Goal: Task Accomplishment & Management: Use online tool/utility

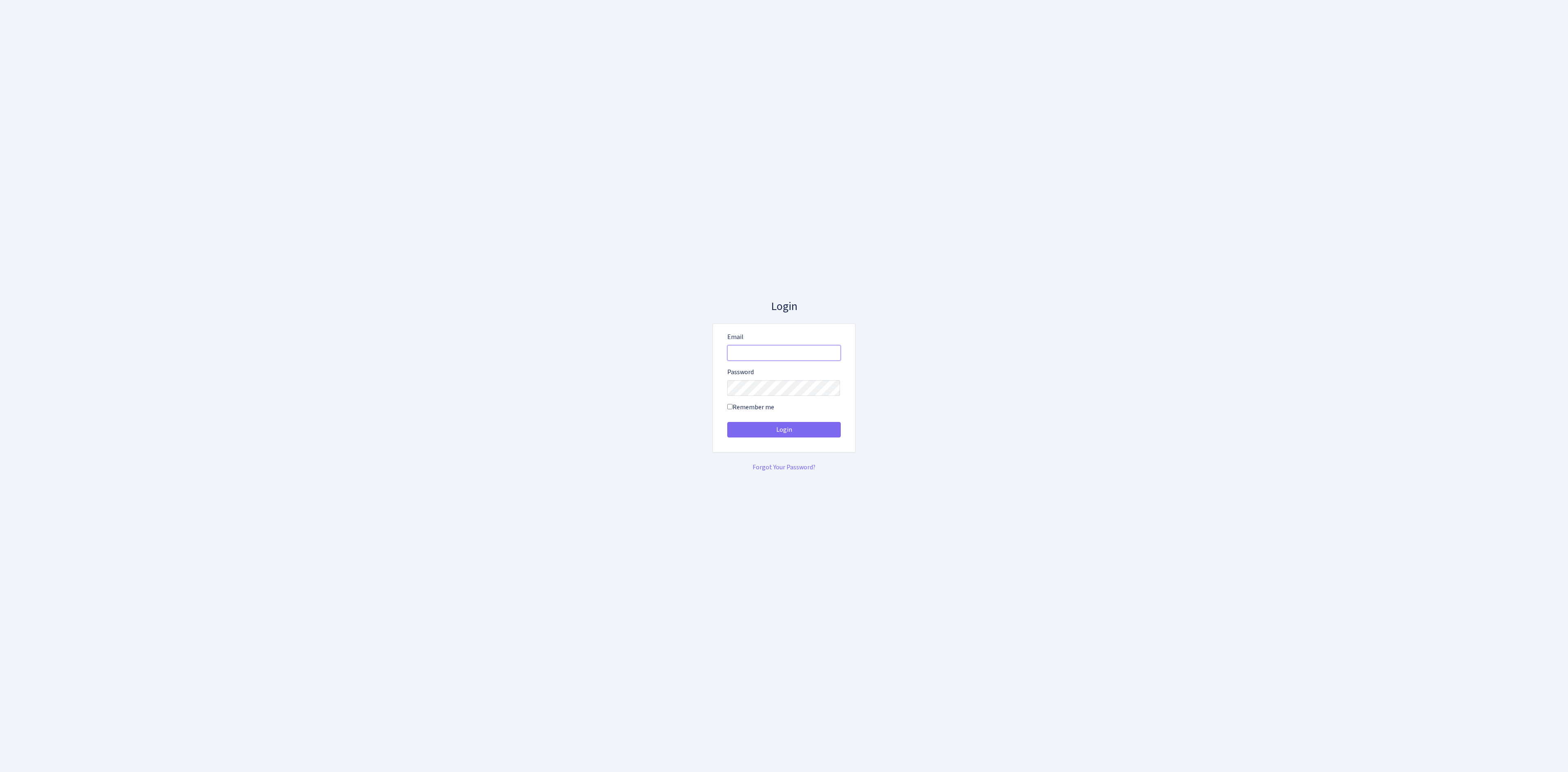
type input "vivio@bank.com"
click at [837, 426] on button "Login" at bounding box center [784, 429] width 114 height 15
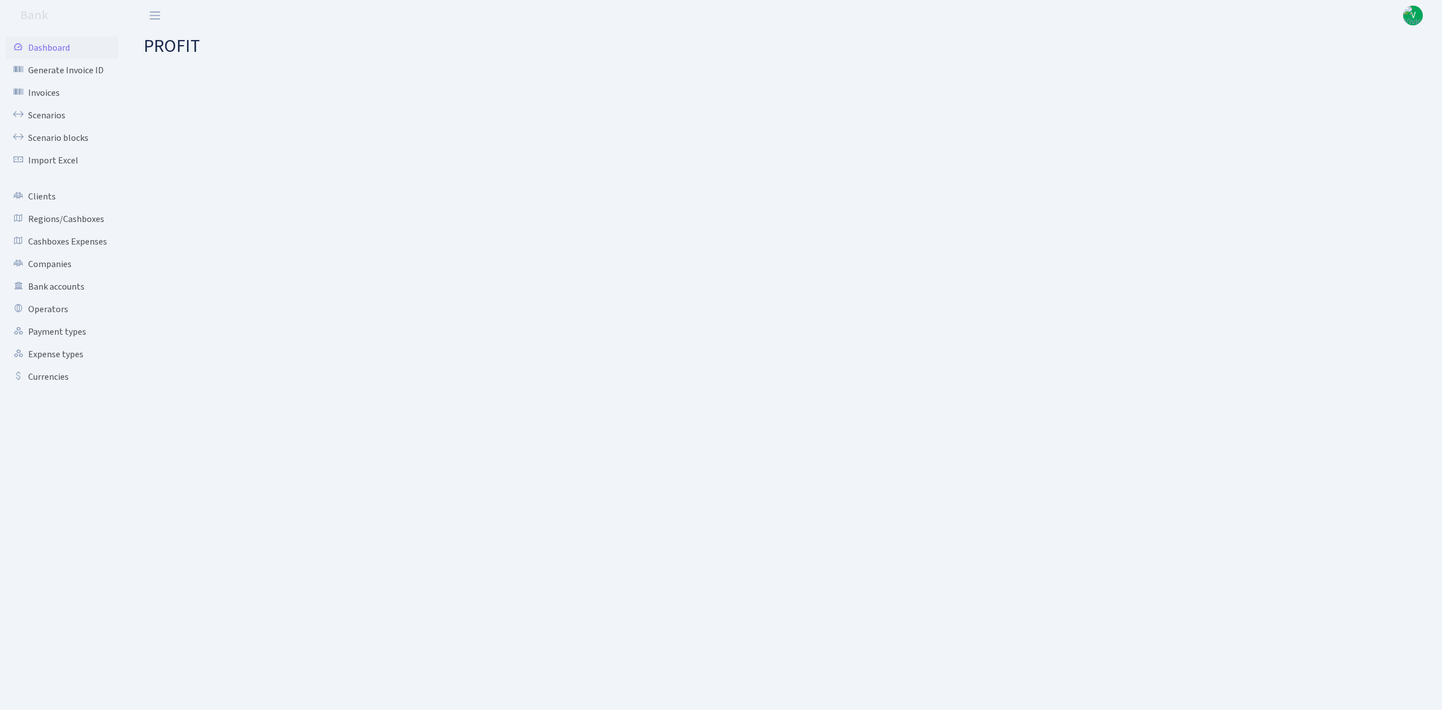
drag, startPoint x: 774, startPoint y: 391, endPoint x: 685, endPoint y: 613, distance: 239.4
click at [767, 428] on main "PROFIT" at bounding box center [784, 356] width 1315 height 651
click at [33, 110] on link "Scenarios" at bounding box center [62, 115] width 113 height 23
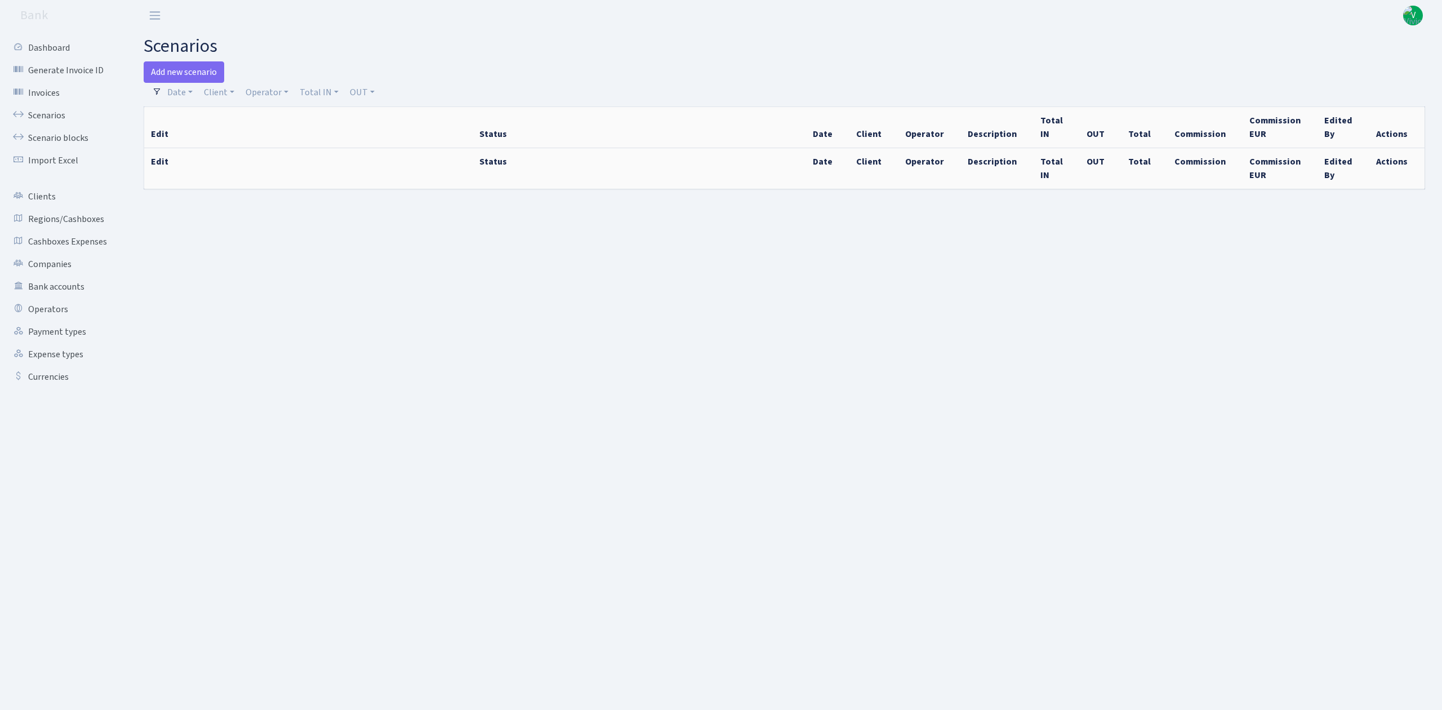
select select "100"
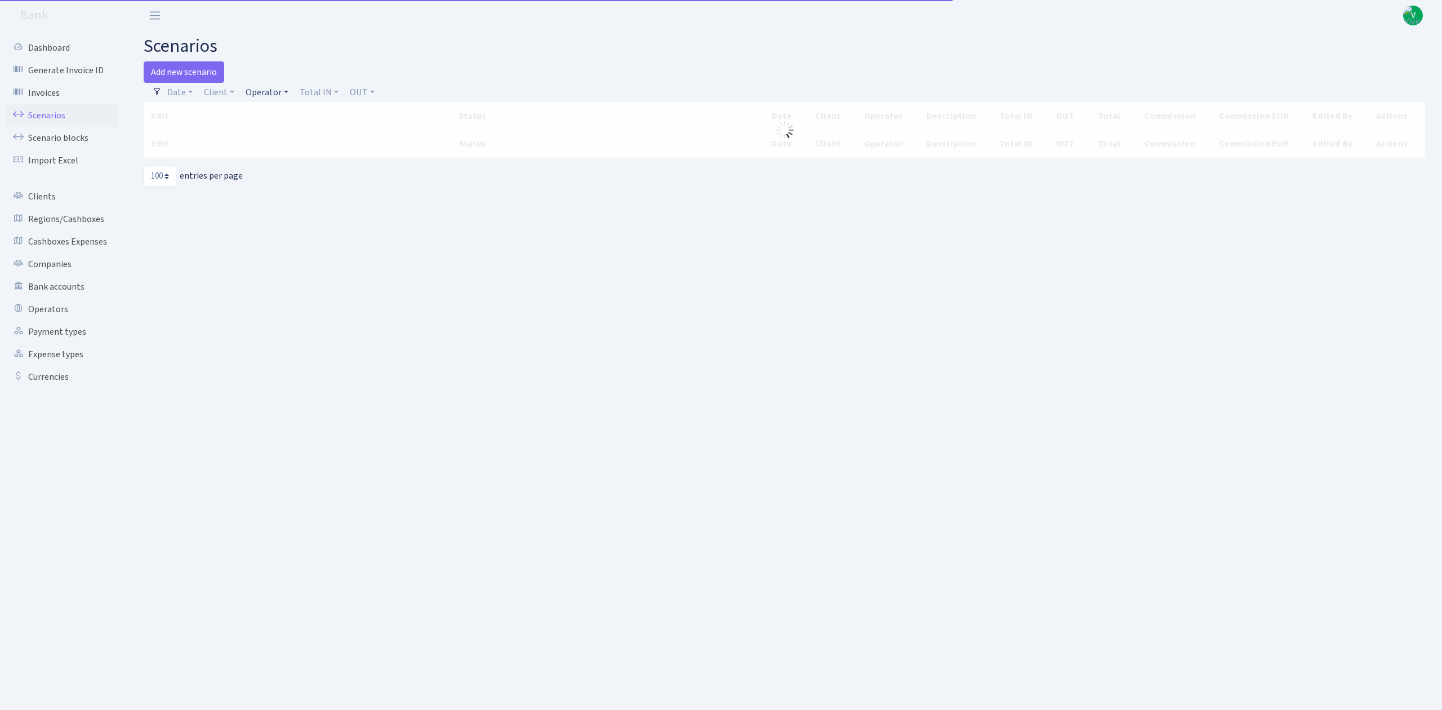
click at [260, 90] on link "Operator" at bounding box center [267, 92] width 52 height 19
click at [276, 133] on input "search" at bounding box center [285, 132] width 83 height 17
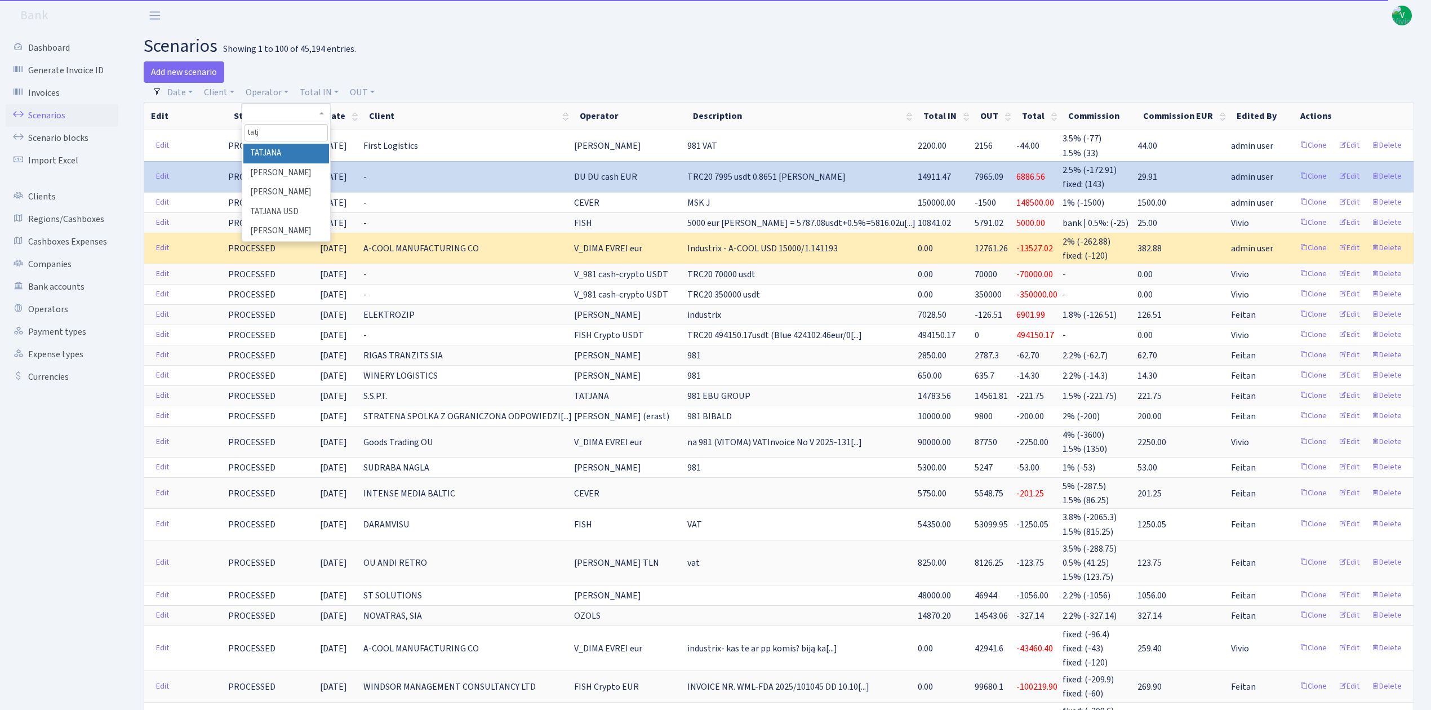
type input "tatj"
click at [298, 153] on li "TATJANA" at bounding box center [285, 154] width 85 height 20
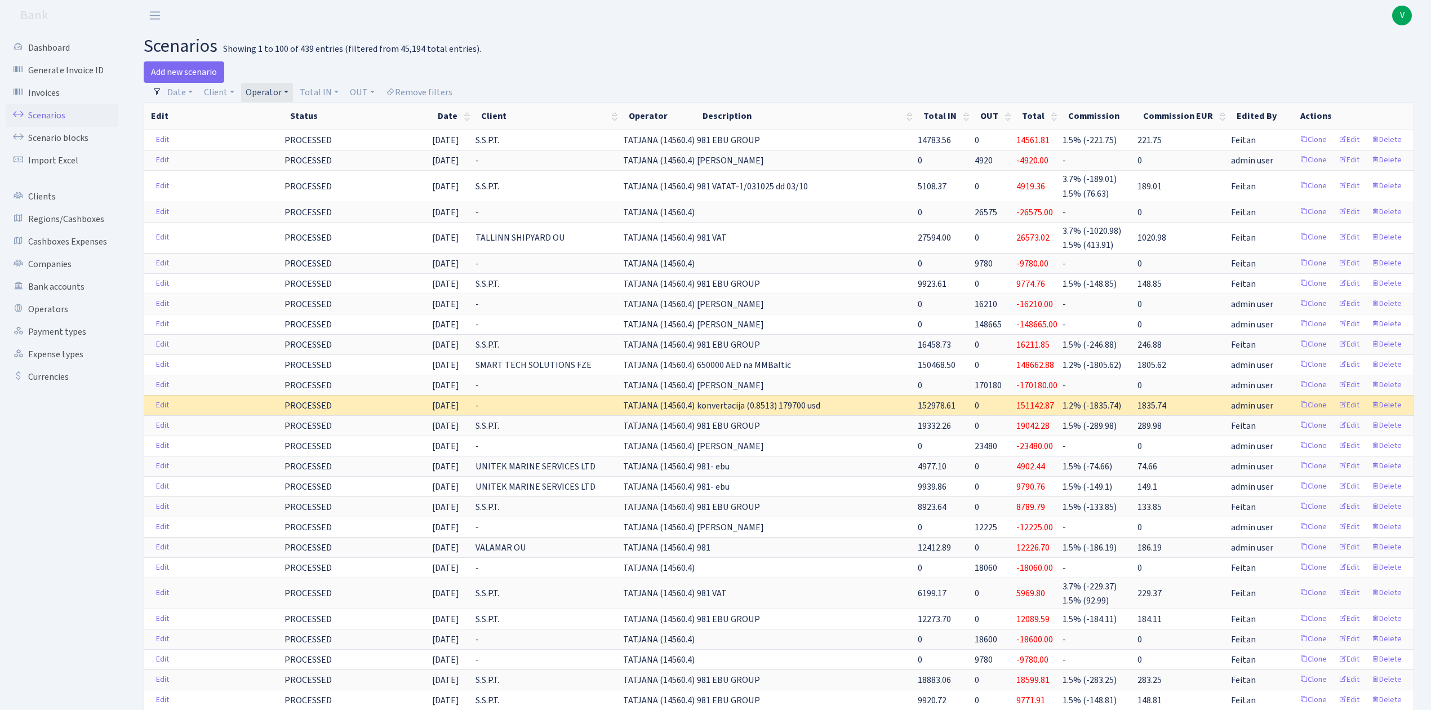
drag, startPoint x: 1032, startPoint y: 80, endPoint x: 1039, endPoint y: 118, distance: 38.4
